Goal: Check status: Check status

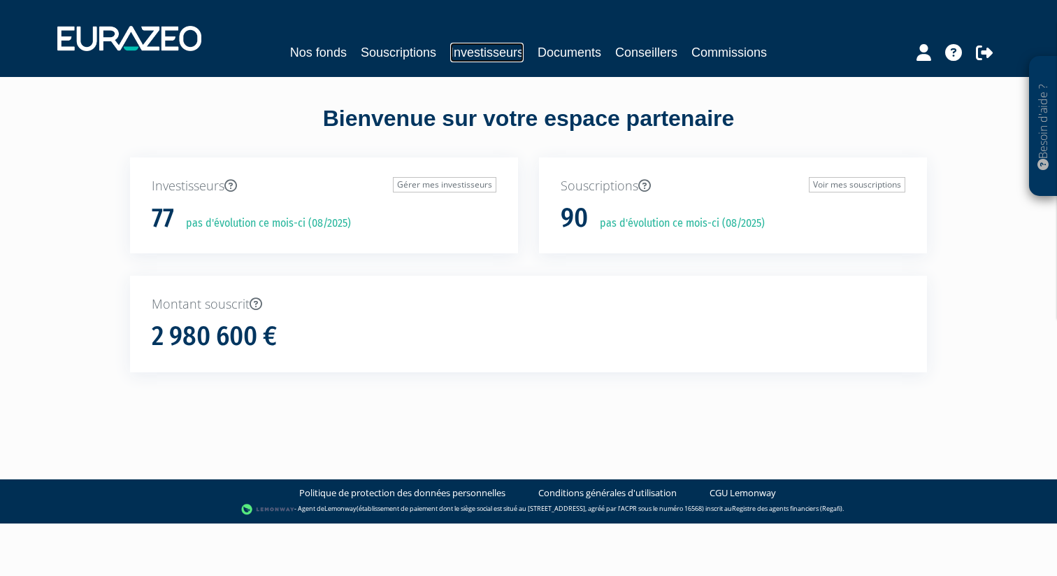
click at [477, 48] on link "Investisseurs" at bounding box center [486, 53] width 73 height 20
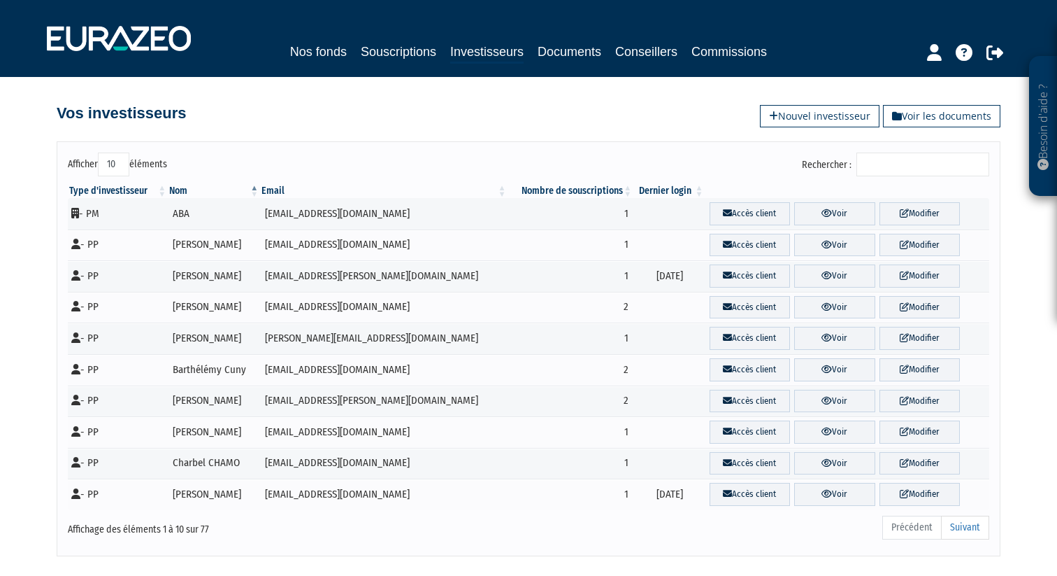
click at [917, 164] on input "Rechercher :" at bounding box center [923, 164] width 133 height 24
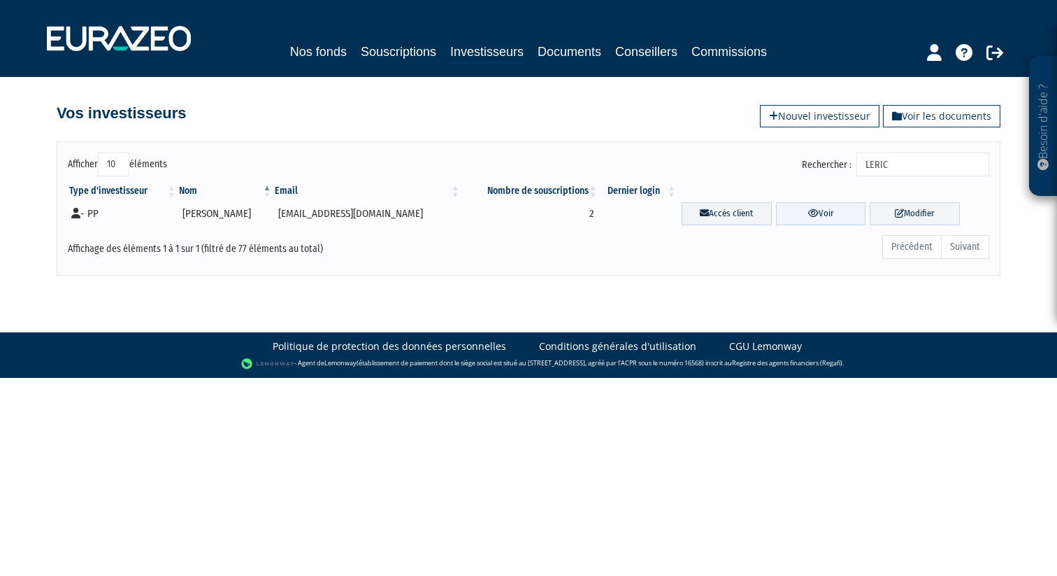
type input "LERIC"
click at [820, 215] on link "Voir" at bounding box center [821, 213] width 90 height 23
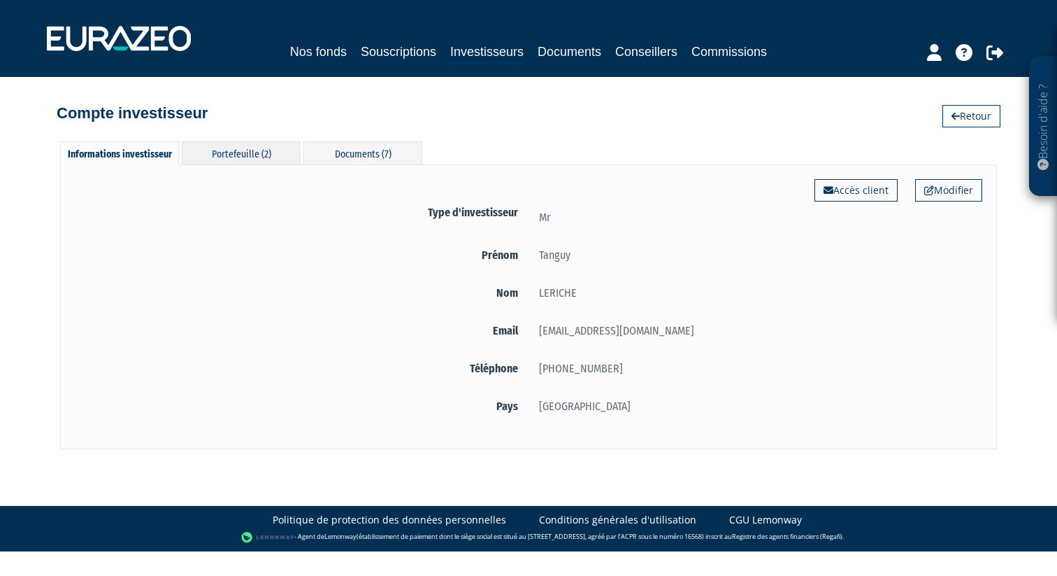
click at [266, 151] on div "Portefeuille (2)" at bounding box center [241, 152] width 119 height 23
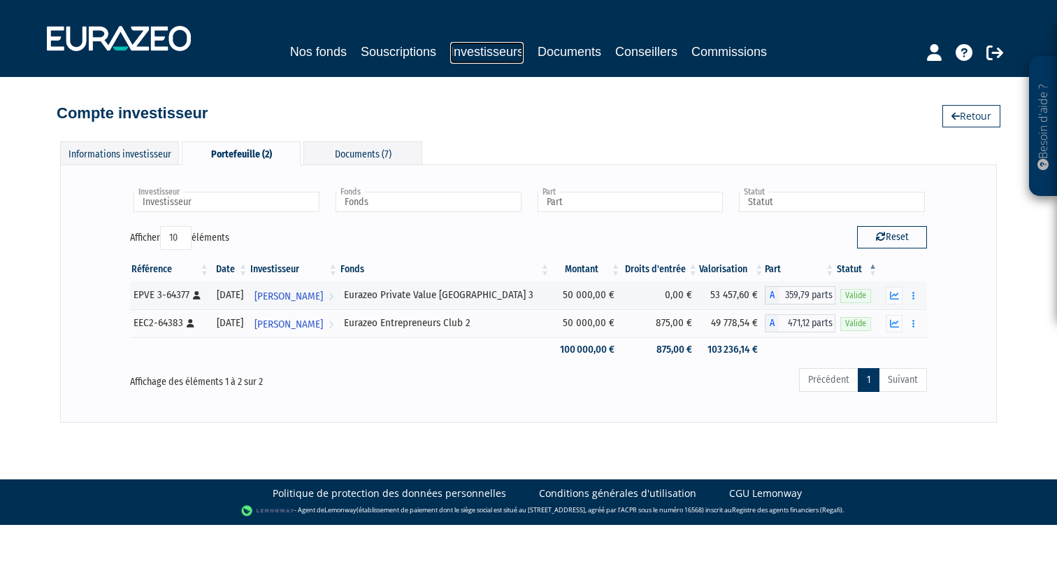
click at [486, 45] on link "Investisseurs" at bounding box center [486, 53] width 73 height 22
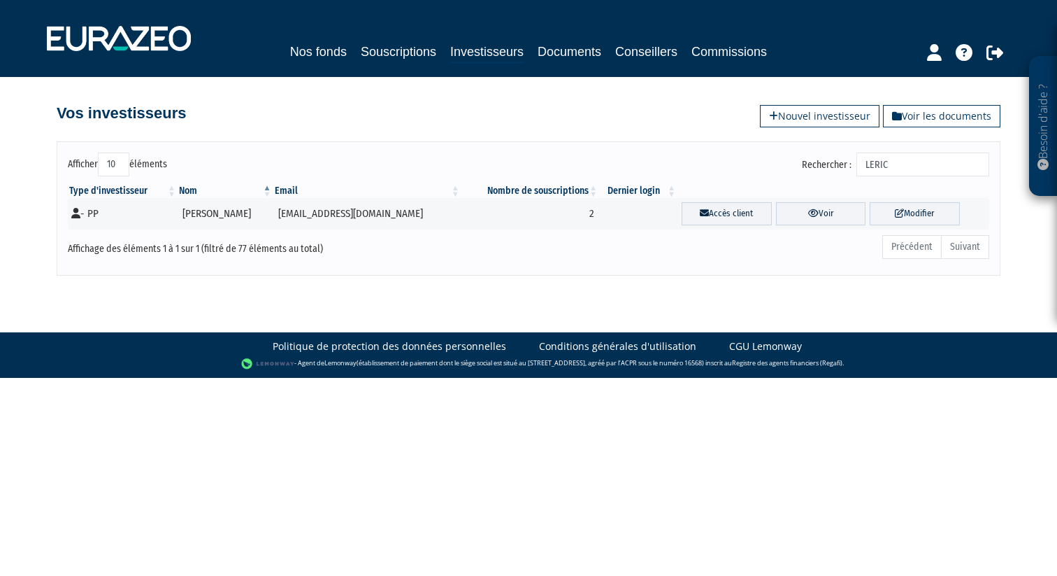
drag, startPoint x: 925, startPoint y: 165, endPoint x: 806, endPoint y: 157, distance: 119.2
click at [806, 157] on div "Rechercher : LERIC" at bounding box center [764, 165] width 450 height 27
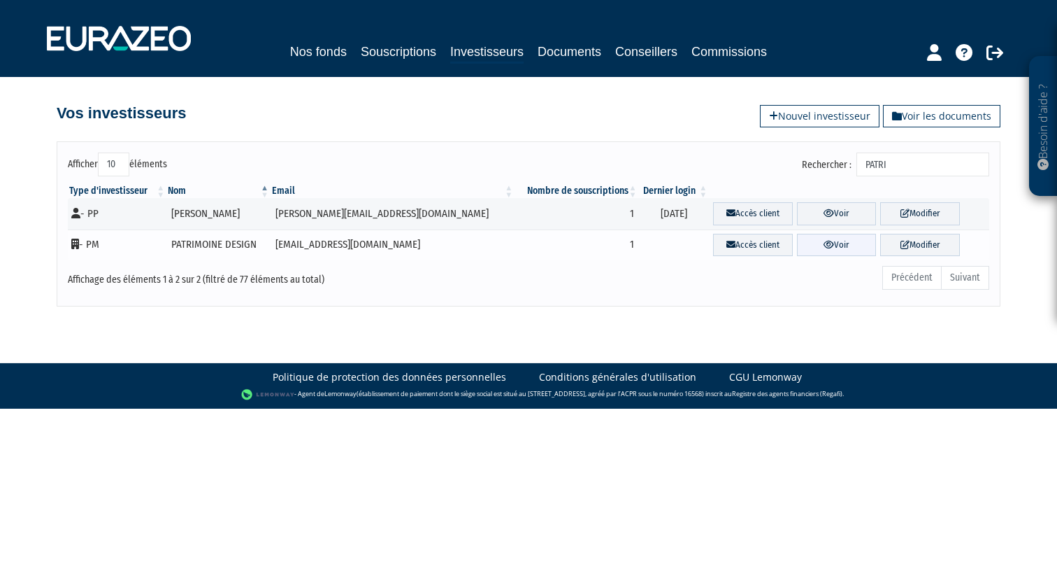
type input "PATRI"
click at [799, 244] on link "Voir" at bounding box center [837, 245] width 80 height 23
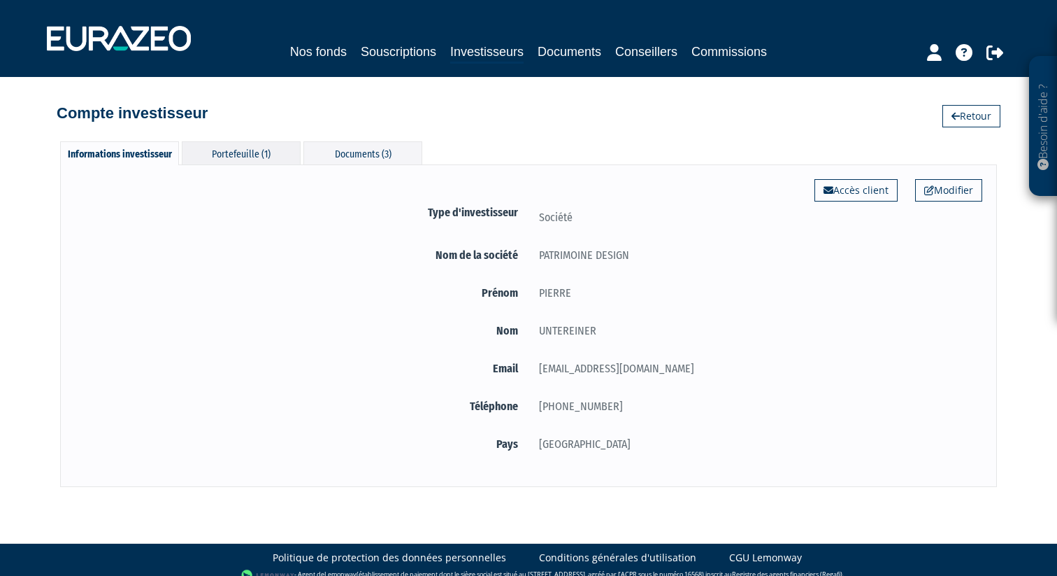
click at [248, 144] on div "Portefeuille (1)" at bounding box center [241, 152] width 119 height 23
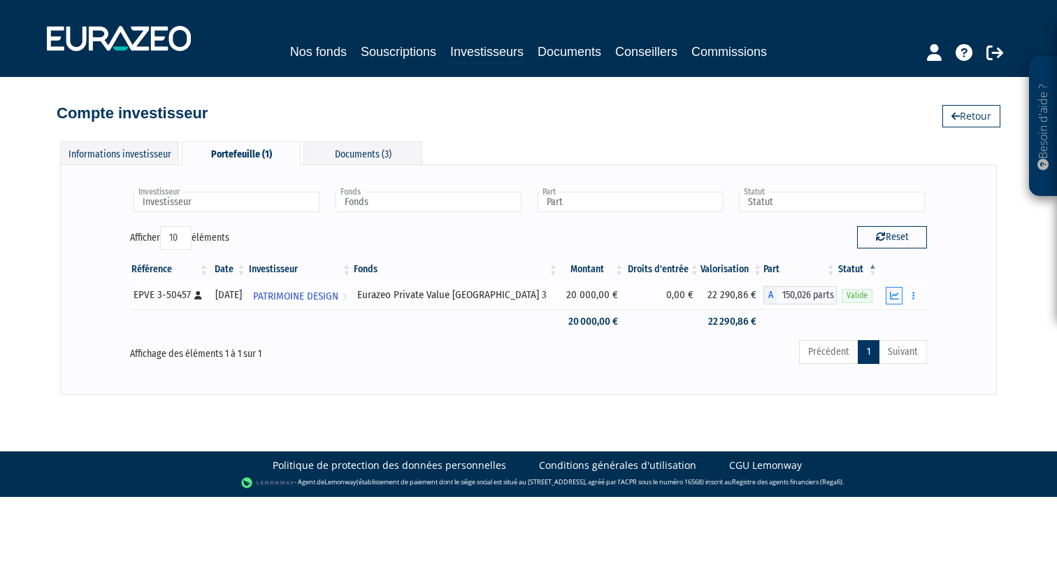
click at [898, 296] on icon "button" at bounding box center [894, 295] width 9 height 9
